Goal: Browse casually: Explore the website without a specific task or goal

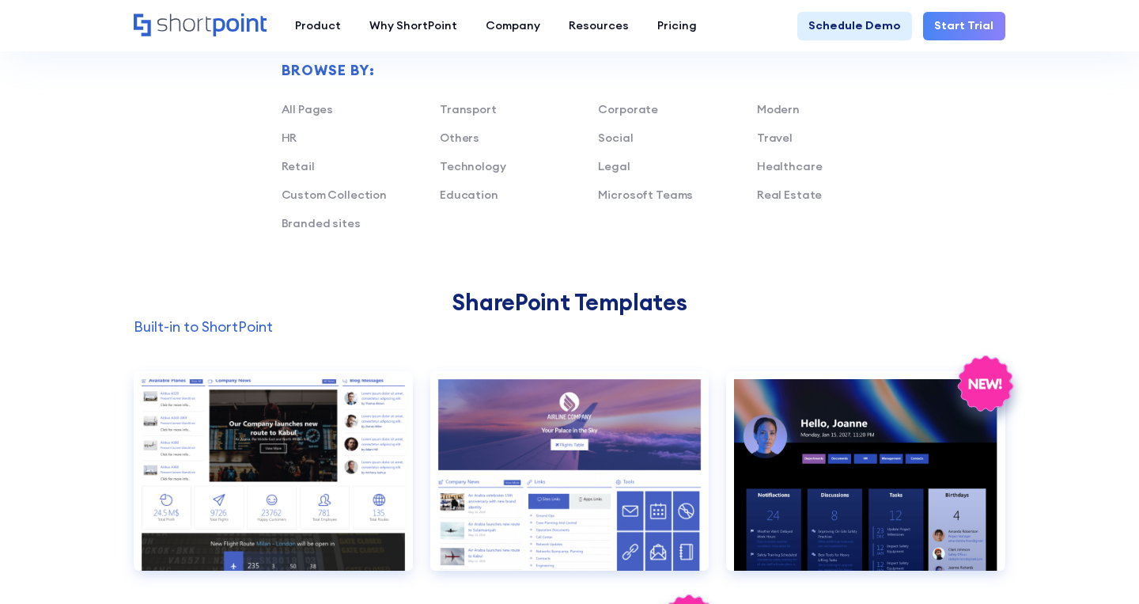
scroll to position [1153, 0]
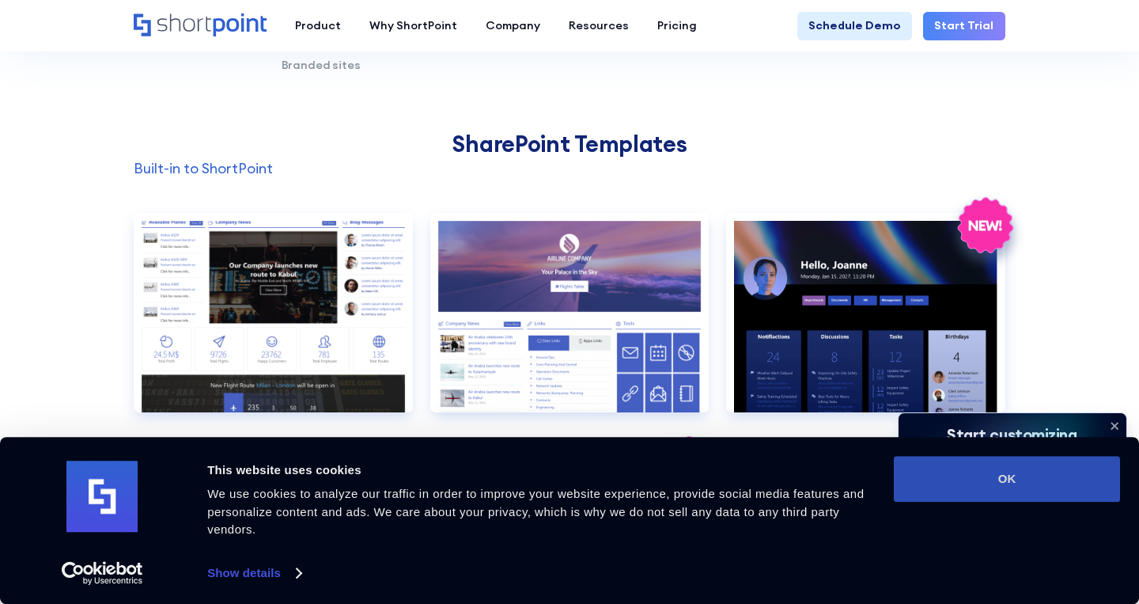
click at [1006, 468] on button "OK" at bounding box center [1007, 479] width 226 height 46
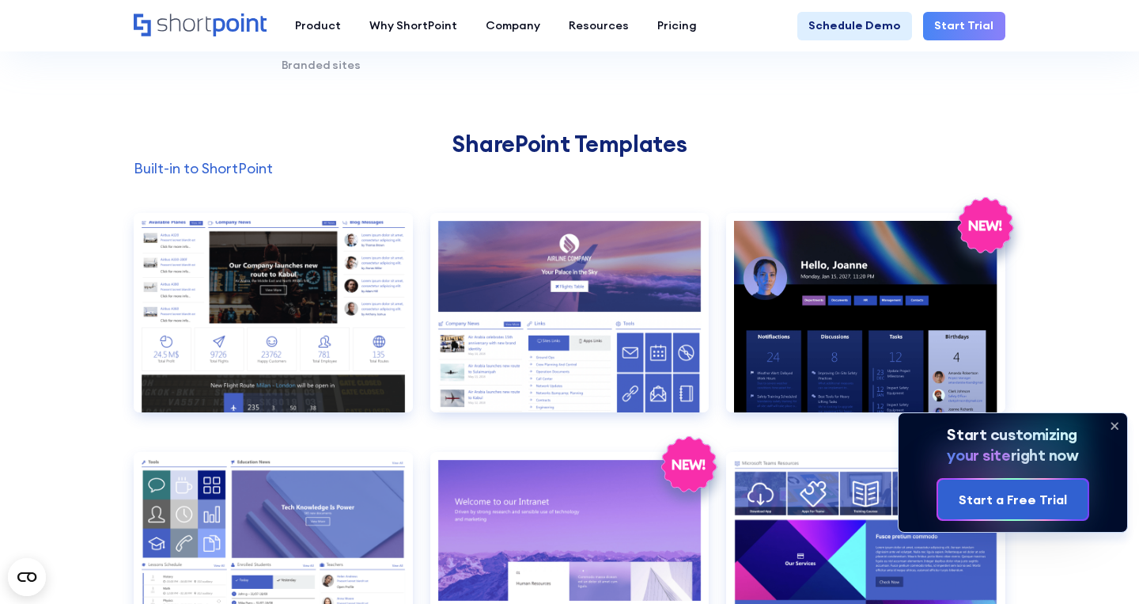
click at [1114, 422] on icon at bounding box center [1114, 425] width 25 height 25
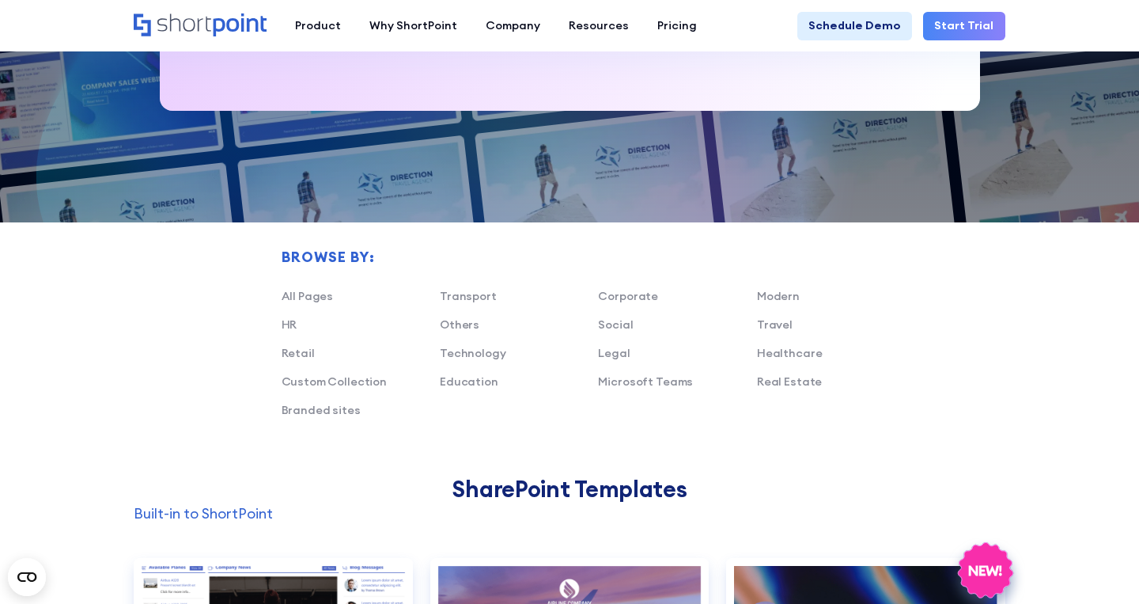
scroll to position [1136, 0]
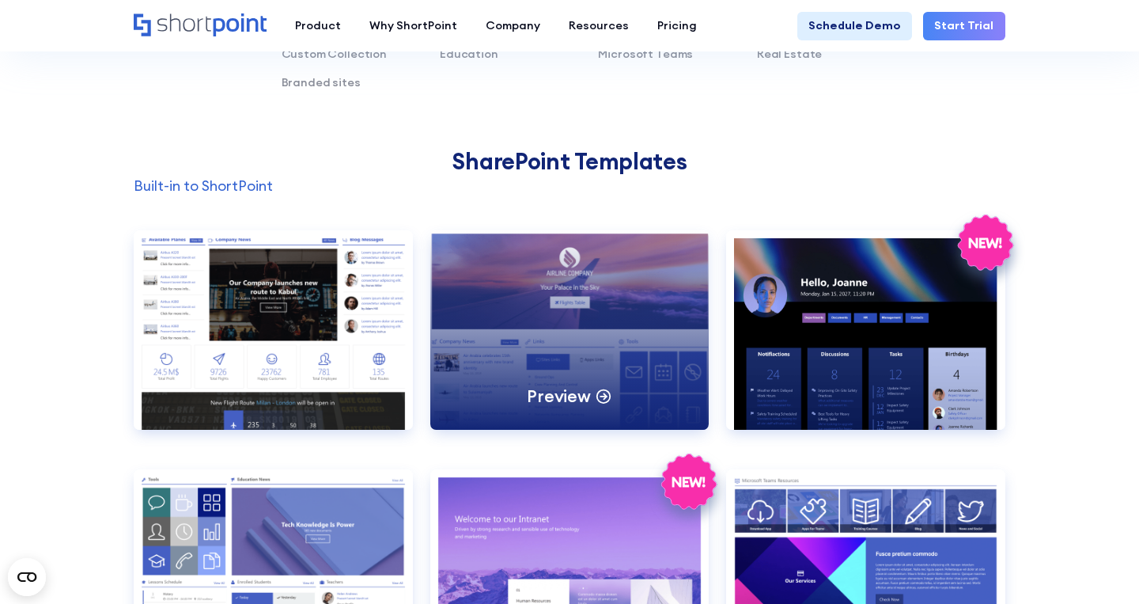
click at [593, 340] on div "Preview" at bounding box center [569, 329] width 279 height 199
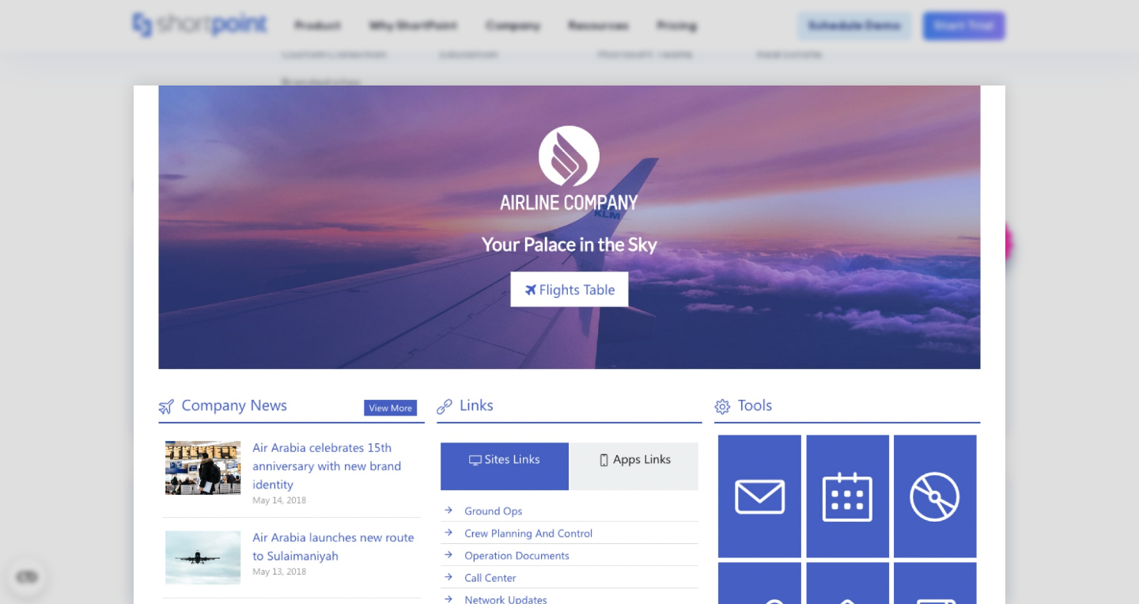
scroll to position [0, 0]
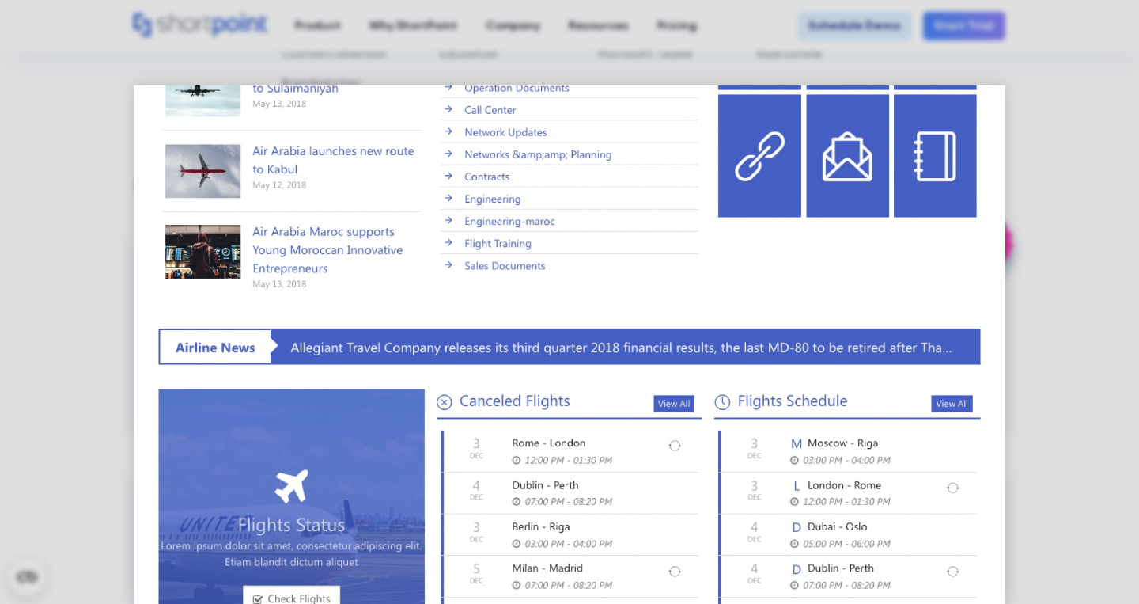
scroll to position [609, 0]
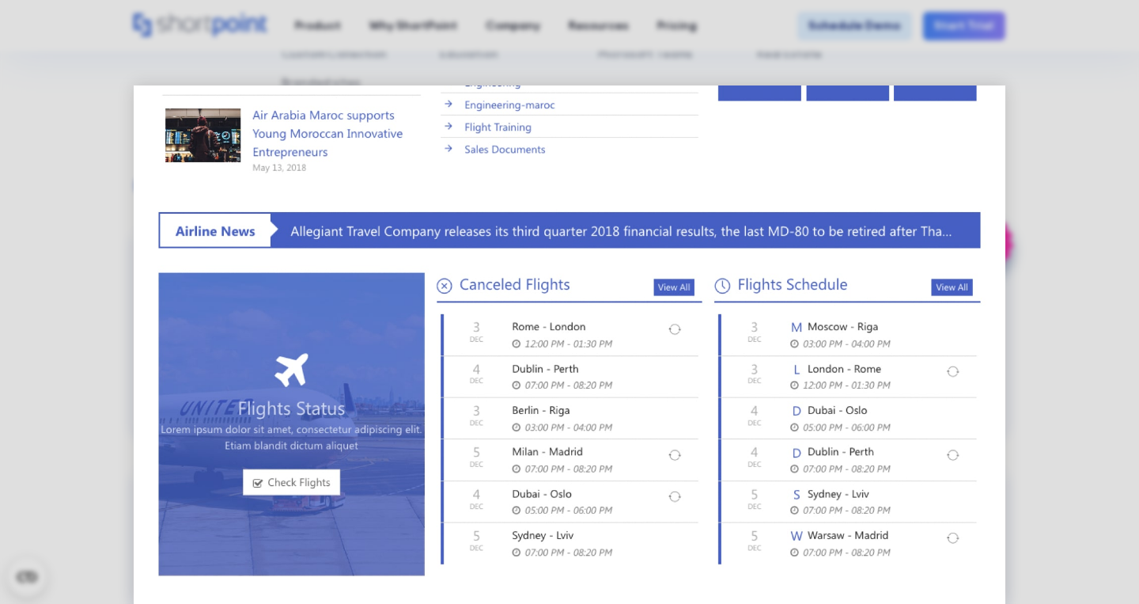
click at [556, 413] on img at bounding box center [570, 39] width 872 height 1127
click at [319, 456] on img at bounding box center [570, 39] width 872 height 1127
click at [314, 469] on img at bounding box center [570, 39] width 872 height 1127
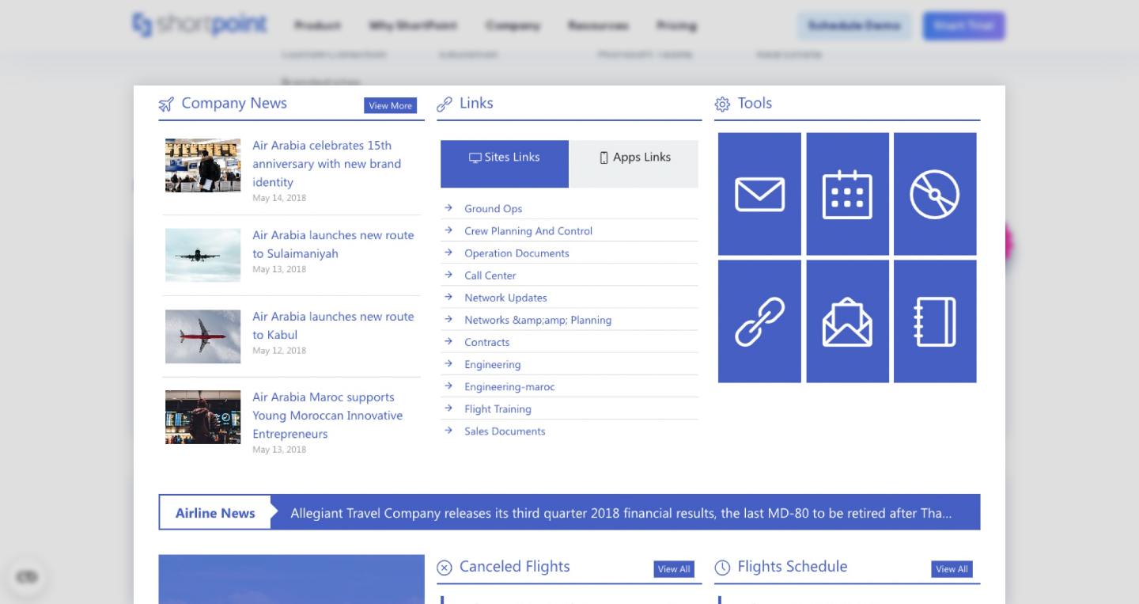
scroll to position [0, 0]
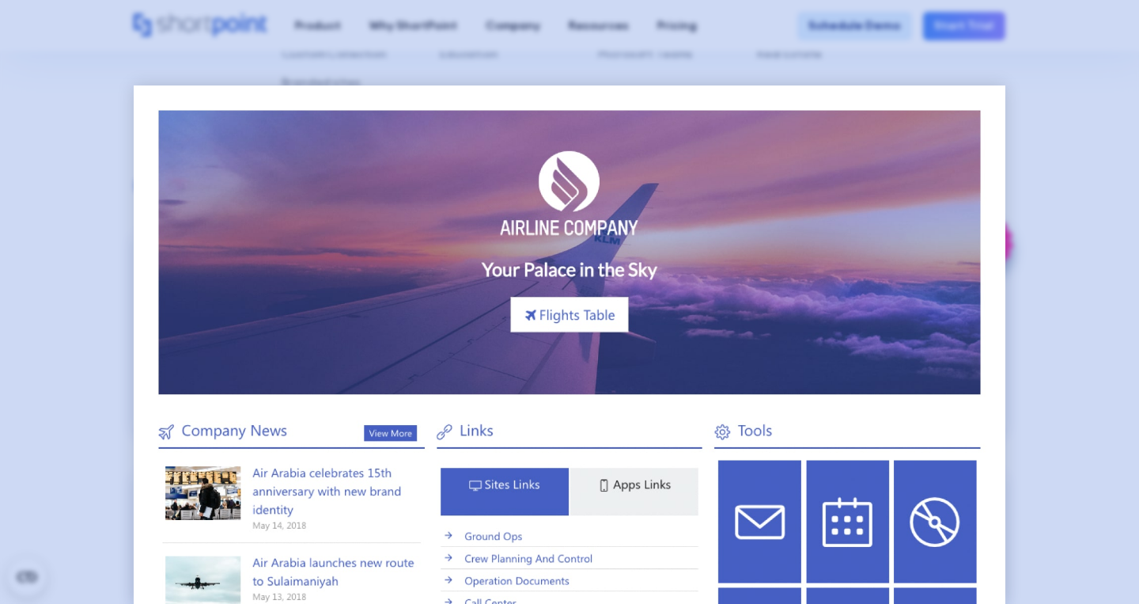
click at [1088, 248] on div at bounding box center [569, 302] width 1139 height 604
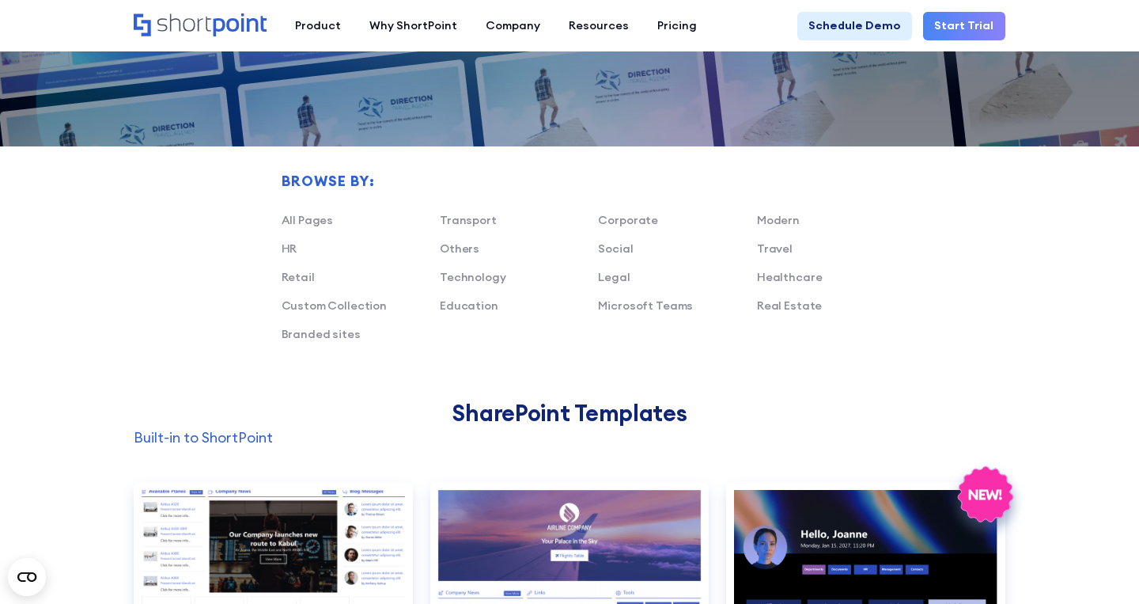
scroll to position [878, 0]
